Goal: Information Seeking & Learning: Learn about a topic

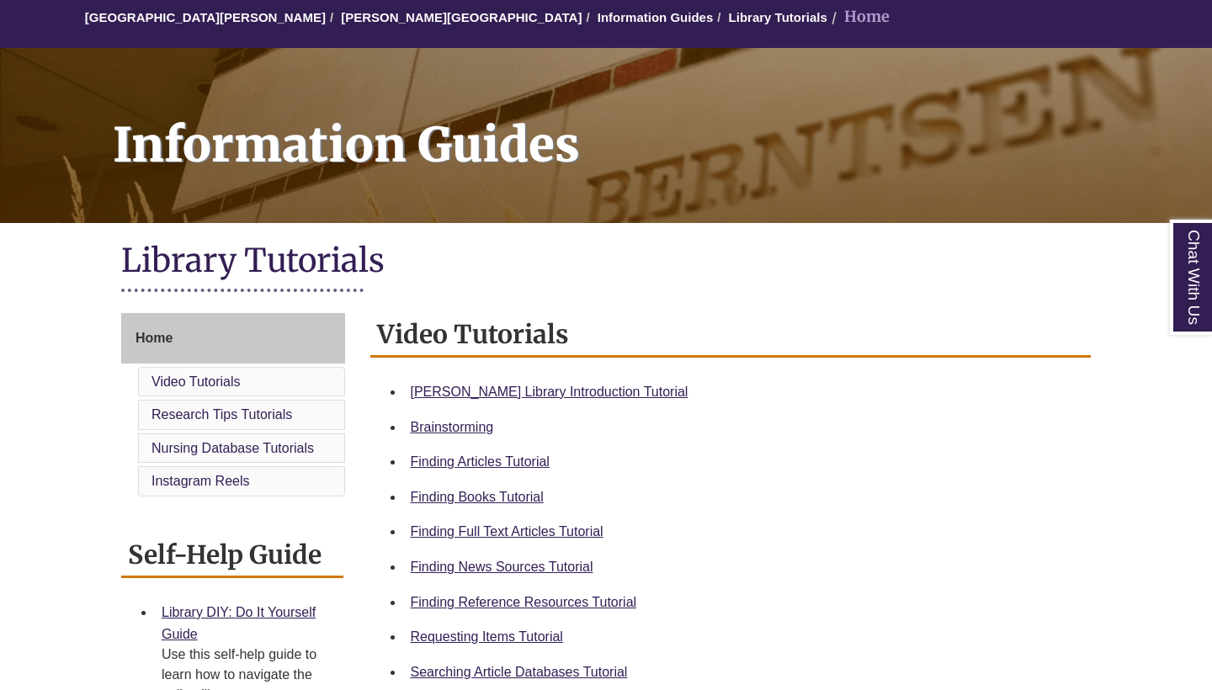
scroll to position [172, 0]
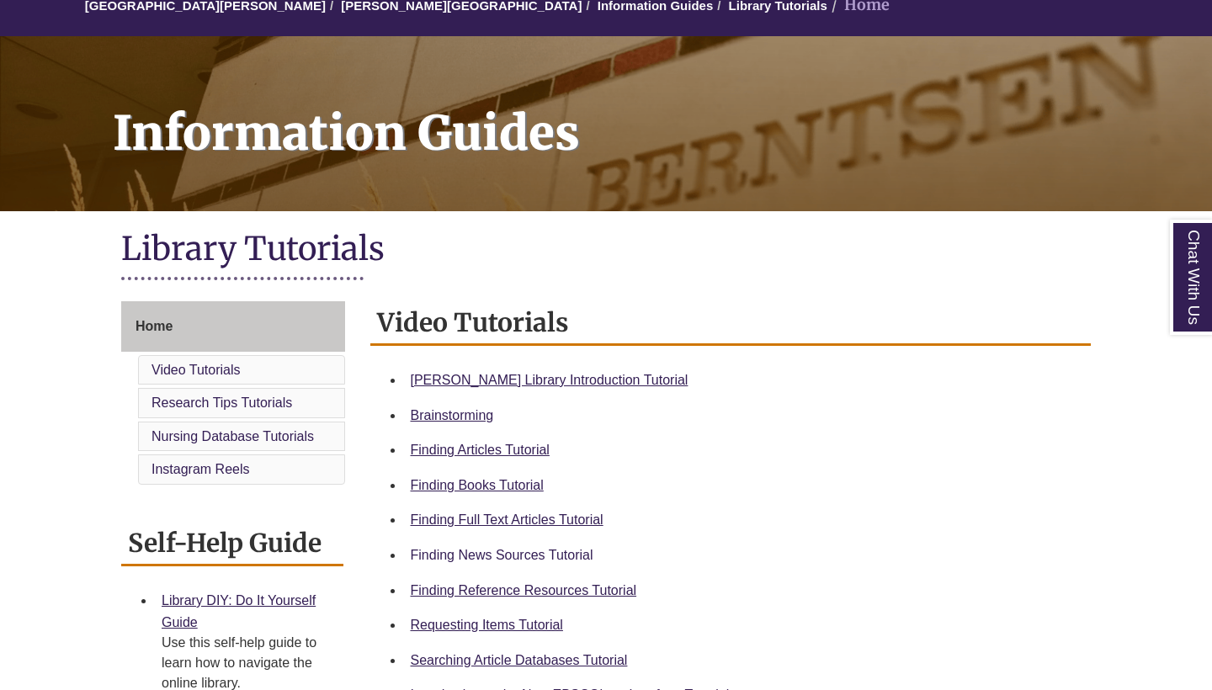
click at [467, 548] on link "Finding News Sources Tutorial" at bounding box center [502, 555] width 183 height 14
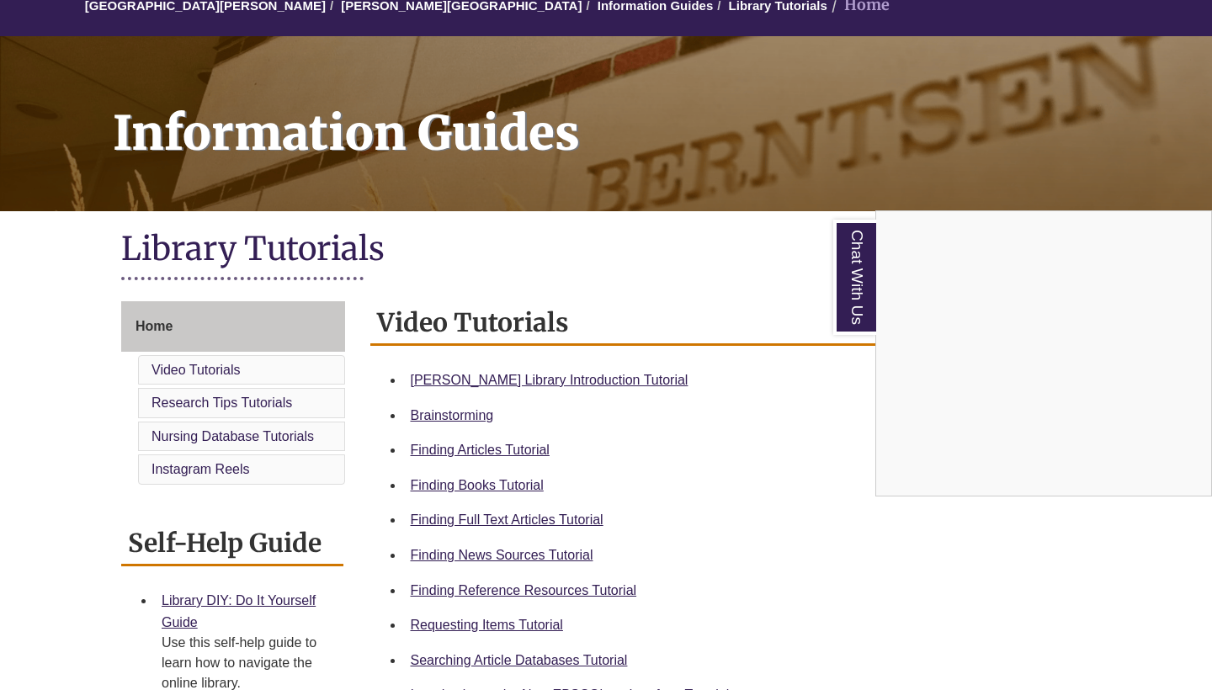
click at [567, 231] on div "Chat With Us" at bounding box center [606, 345] width 1212 height 690
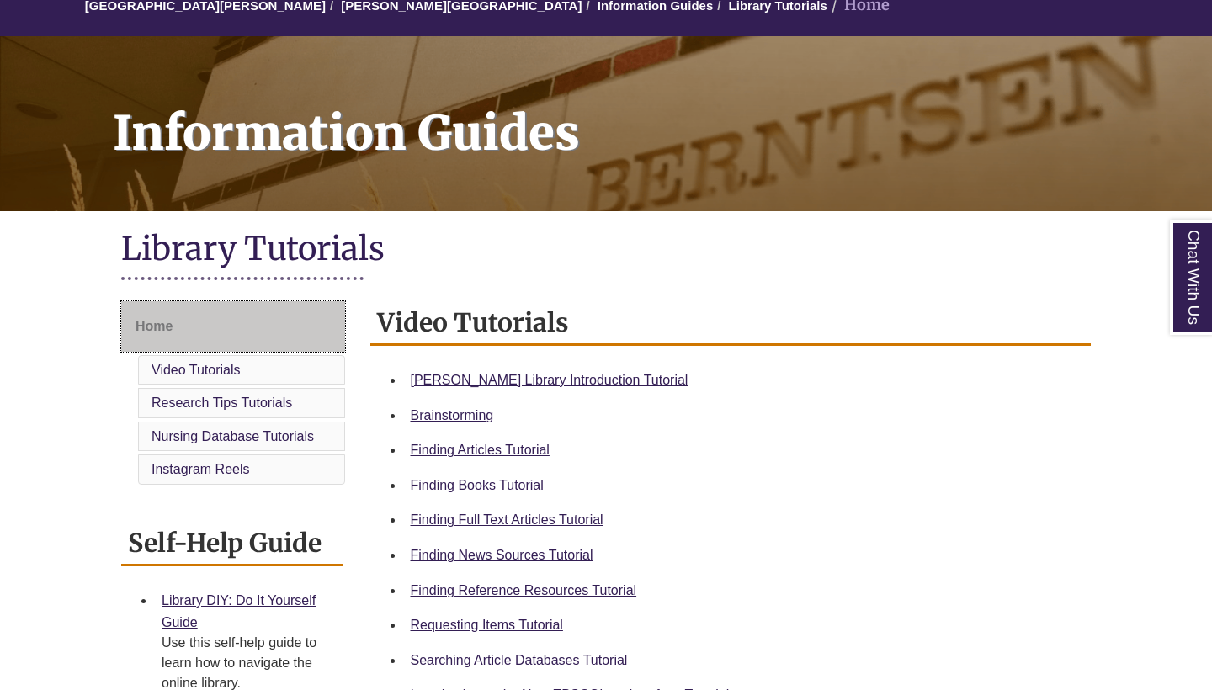
click at [176, 334] on link "Home" at bounding box center [233, 326] width 224 height 51
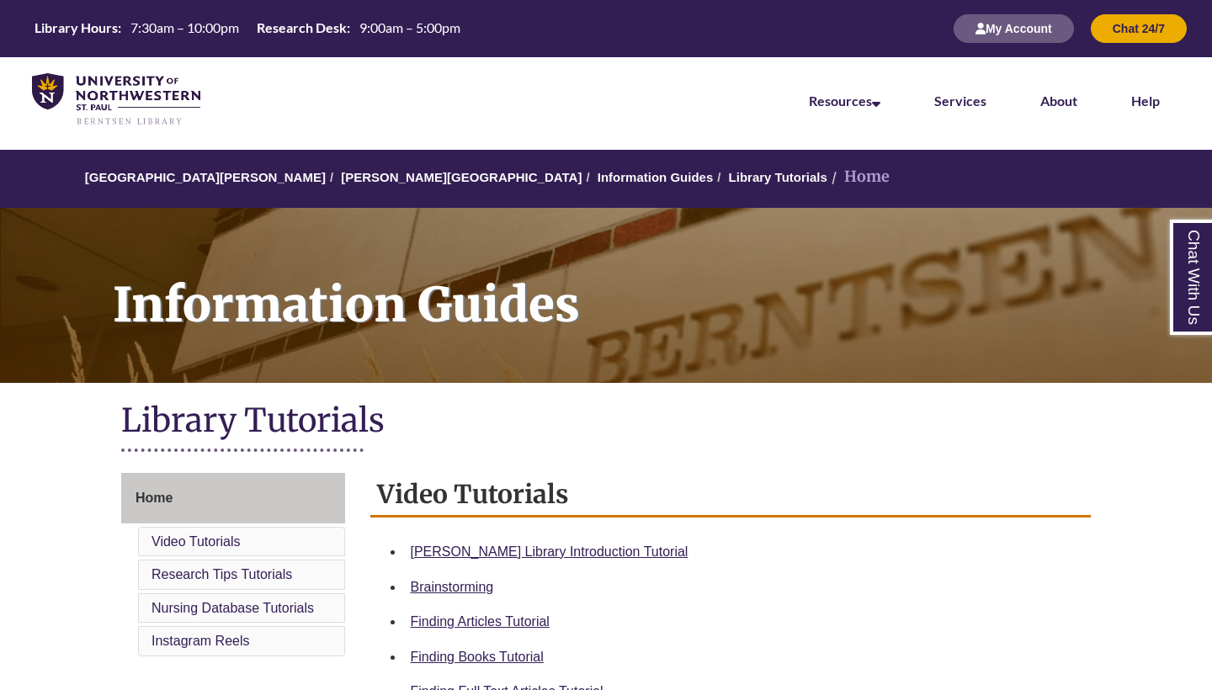
click at [828, 178] on li "Home" at bounding box center [859, 177] width 62 height 24
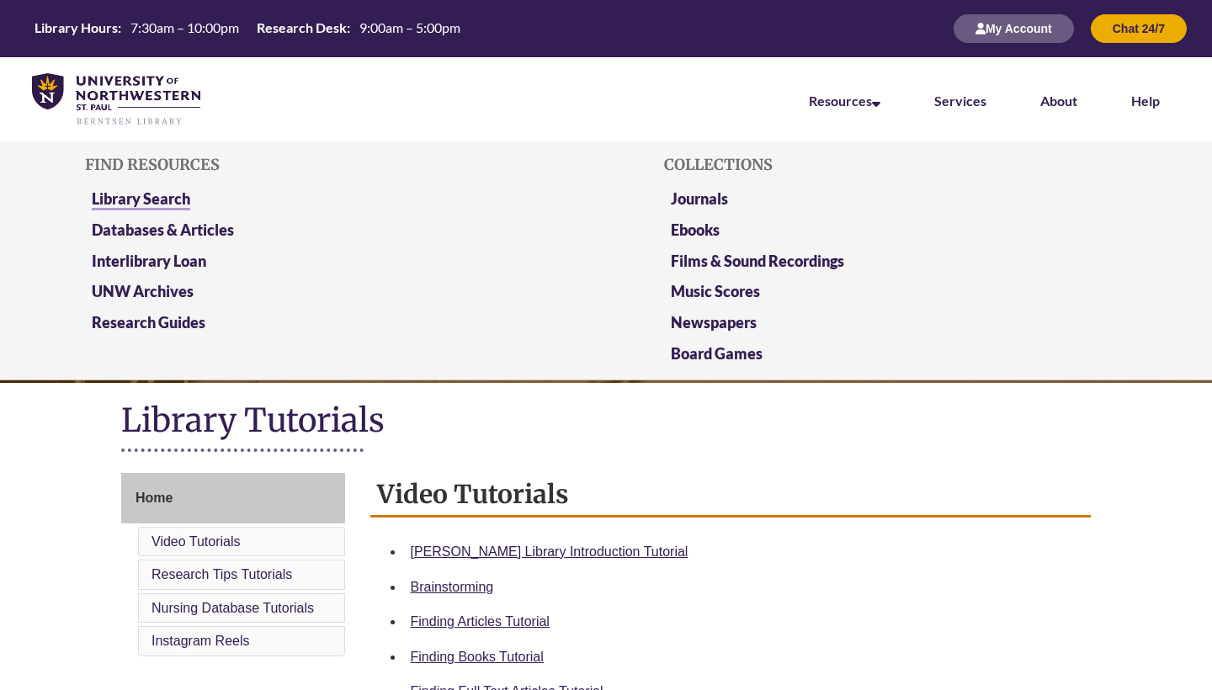
click at [179, 195] on link "Library Search" at bounding box center [141, 199] width 98 height 21
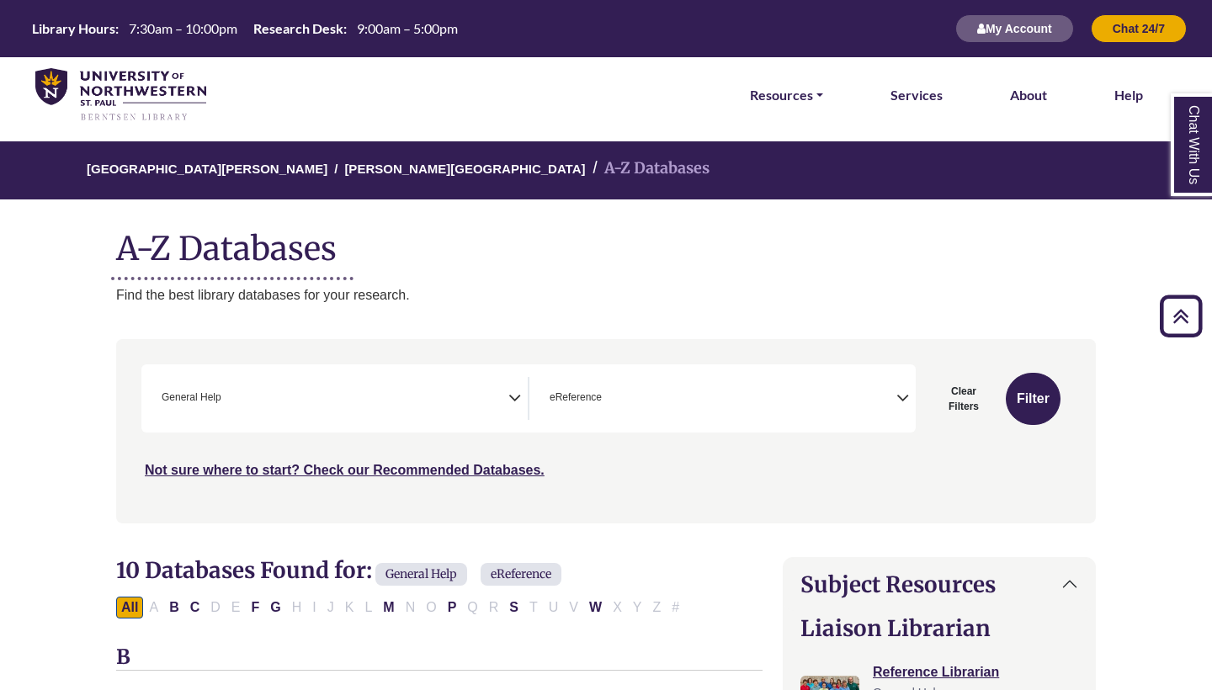
select select "*****"
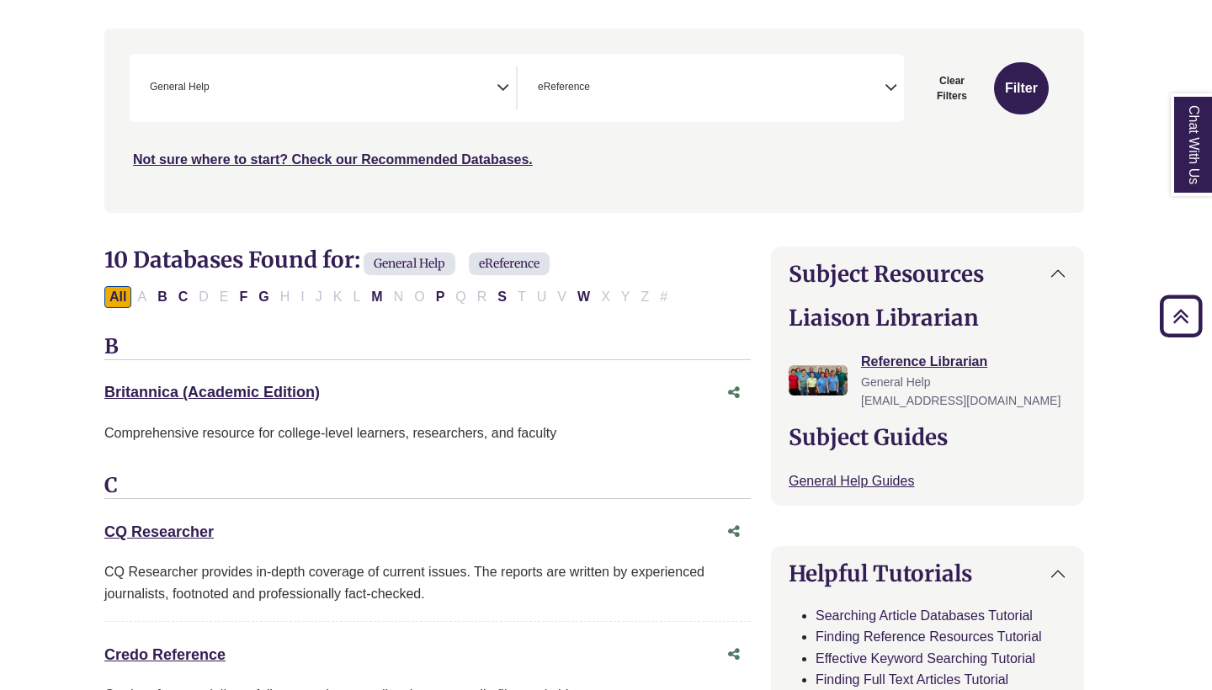
scroll to position [32, 0]
